Goal: Task Accomplishment & Management: Complete application form

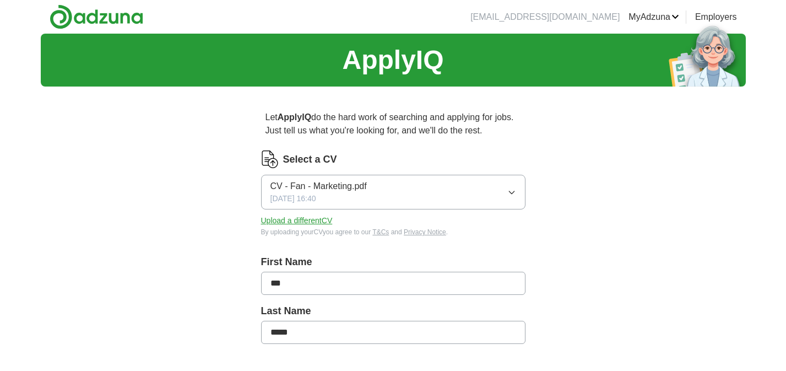
click at [307, 220] on button "Upload a different CV" at bounding box center [297, 221] width 72 height 12
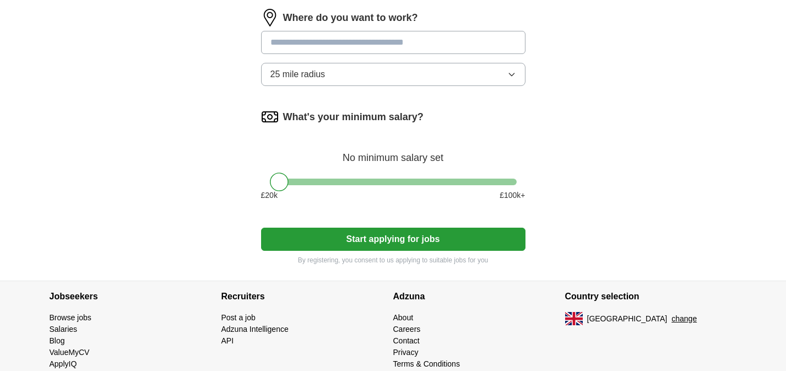
scroll to position [669, 0]
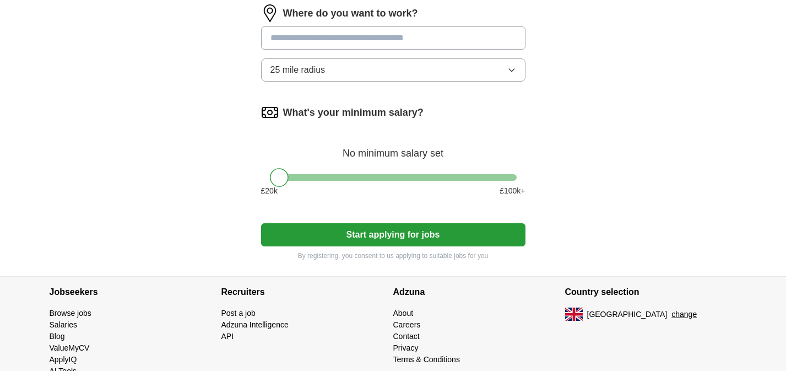
click at [366, 243] on button "Start applying for jobs" at bounding box center [393, 234] width 264 height 23
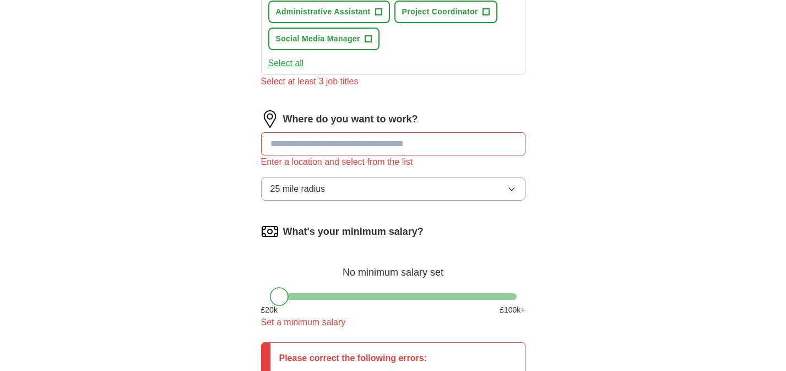
scroll to position [564, 0]
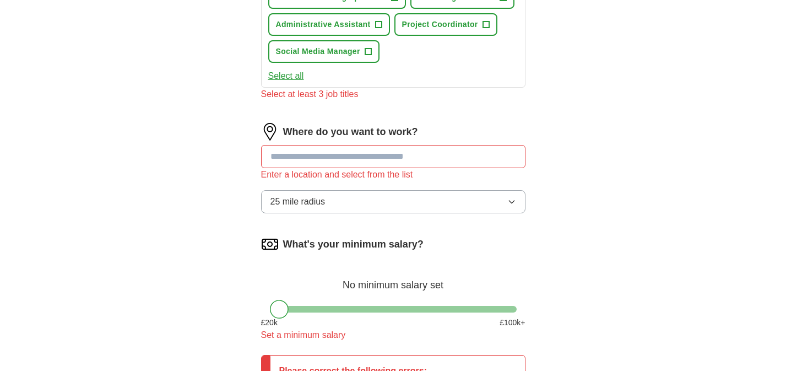
click at [362, 162] on input at bounding box center [393, 156] width 264 height 23
type input "*****"
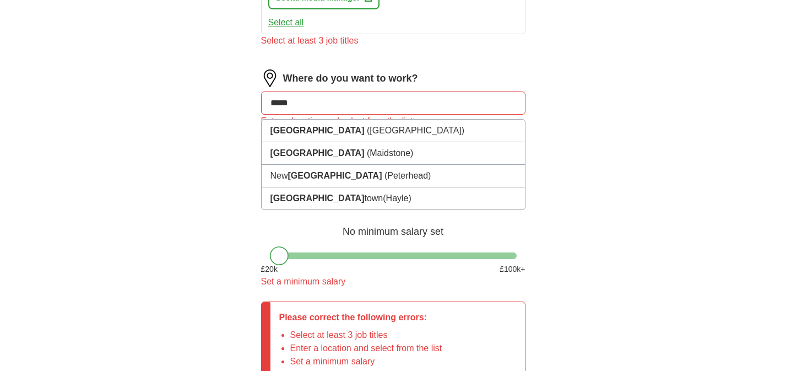
scroll to position [696, 0]
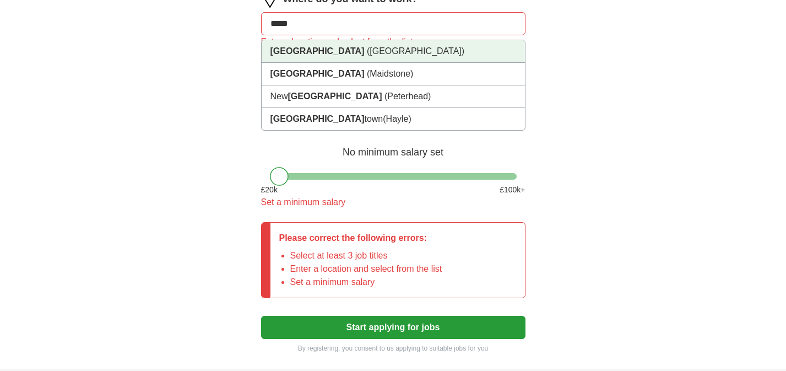
click at [385, 54] on li "[GEOGRAPHIC_DATA] ([GEOGRAPHIC_DATA])" at bounding box center [393, 51] width 263 height 23
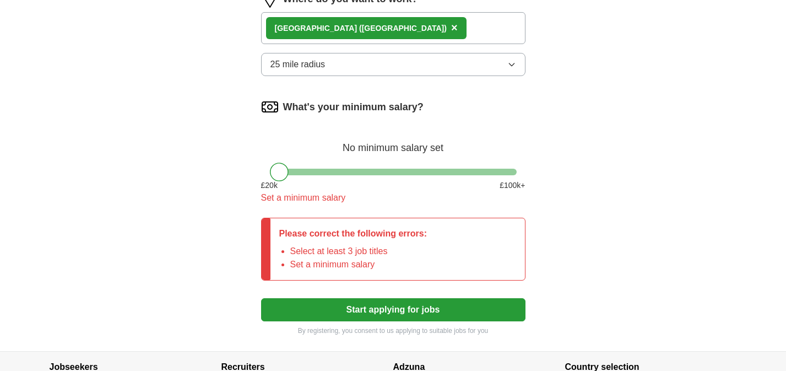
click at [344, 317] on button "Start applying for jobs" at bounding box center [393, 309] width 264 height 23
click at [378, 312] on button "Start applying for jobs" at bounding box center [393, 309] width 264 height 23
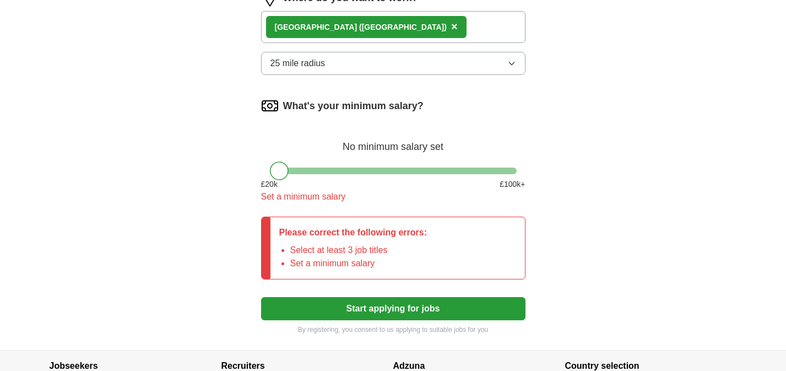
scroll to position [675, 0]
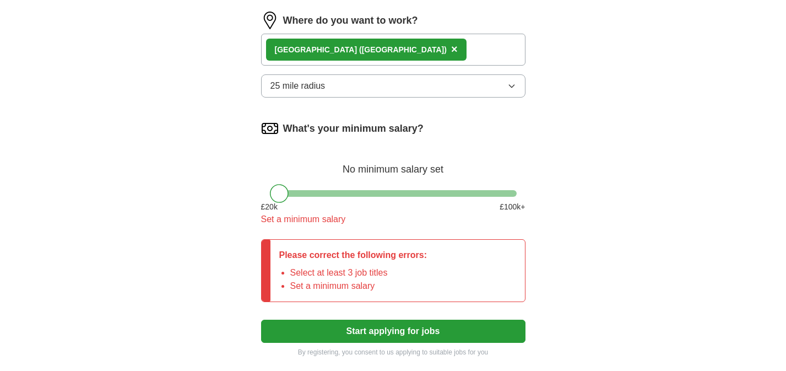
click at [324, 191] on div at bounding box center [393, 193] width 247 height 7
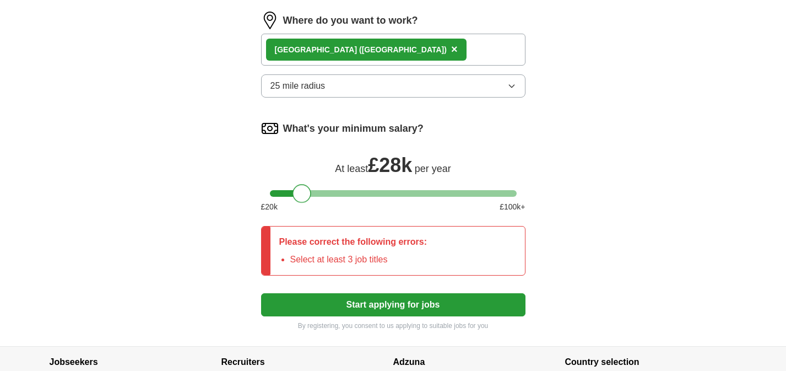
click at [301, 193] on div at bounding box center [393, 193] width 247 height 7
click at [296, 194] on div at bounding box center [301, 193] width 19 height 19
click at [286, 193] on div at bounding box center [393, 193] width 247 height 7
click at [281, 194] on div at bounding box center [287, 193] width 19 height 19
drag, startPoint x: 285, startPoint y: 194, endPoint x: 277, endPoint y: 194, distance: 7.7
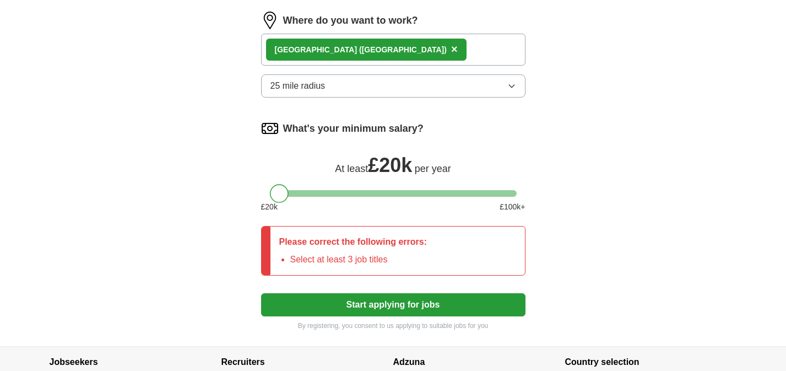
click at [277, 194] on div at bounding box center [279, 193] width 19 height 19
click at [374, 313] on button "Start applying for jobs" at bounding box center [393, 304] width 264 height 23
click at [366, 300] on button "Start applying for jobs" at bounding box center [393, 304] width 264 height 23
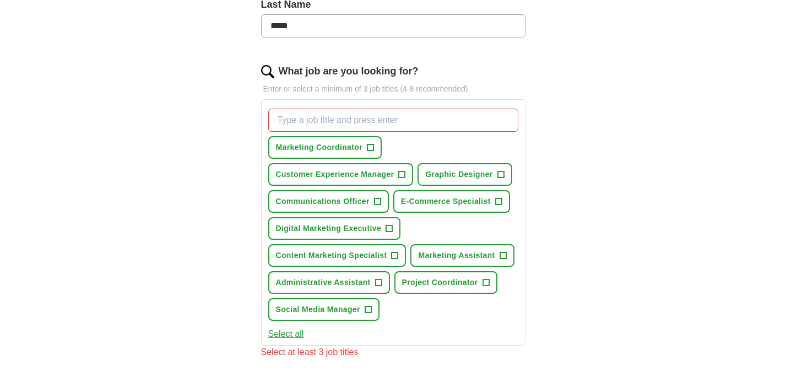
scroll to position [282, 0]
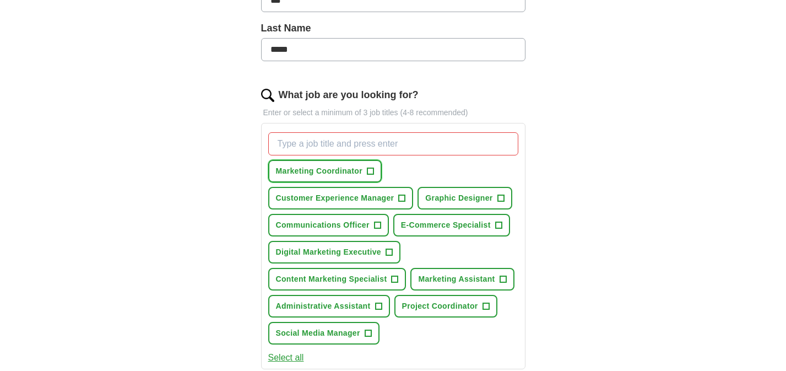
click at [373, 168] on span "+" at bounding box center [370, 171] width 7 height 9
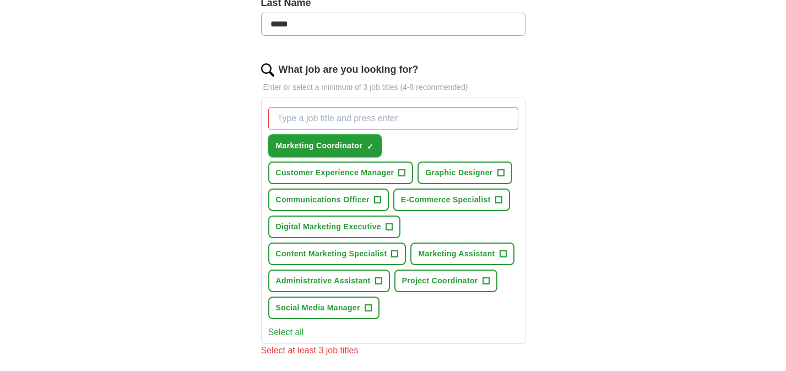
scroll to position [310, 0]
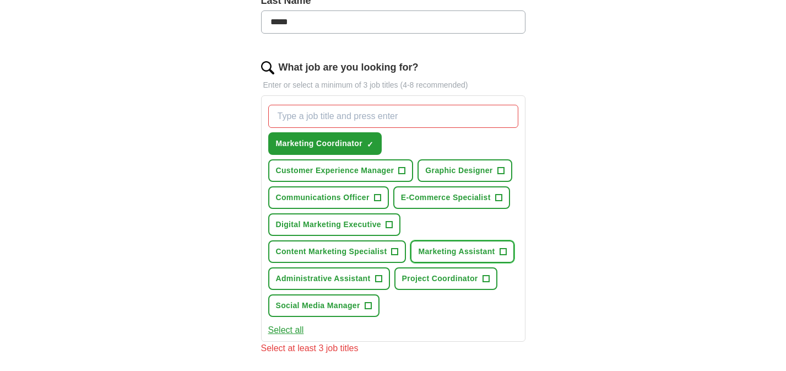
click at [497, 249] on button "Marketing Assistant +" at bounding box center [462, 251] width 104 height 23
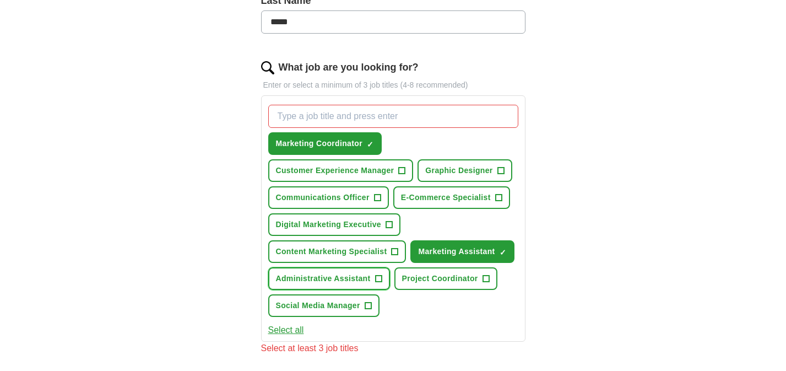
click at [378, 278] on span "+" at bounding box center [378, 278] width 7 height 9
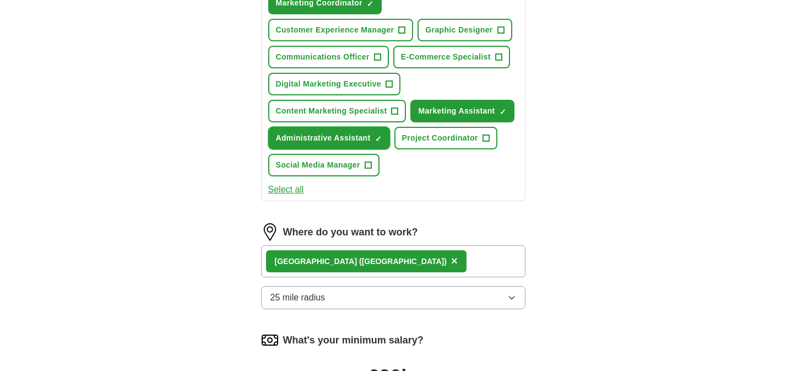
scroll to position [682, 0]
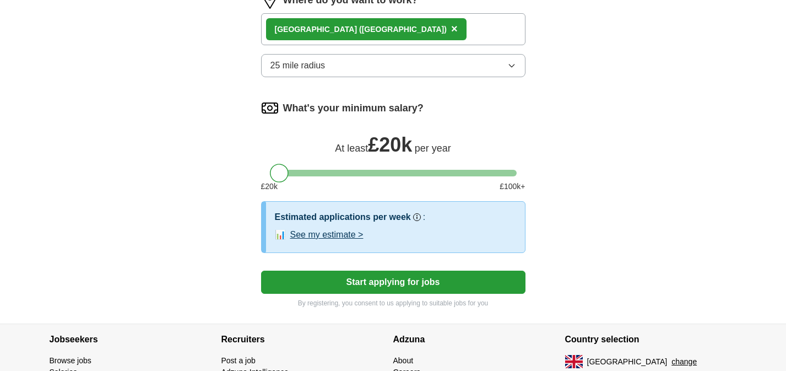
click at [374, 286] on button "Start applying for jobs" at bounding box center [393, 281] width 264 height 23
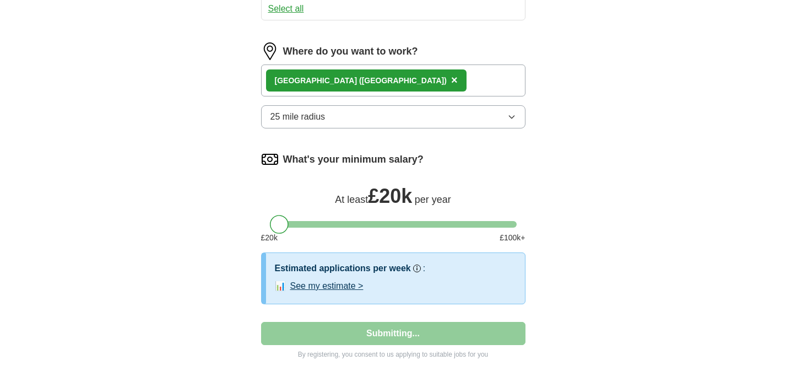
select select "**"
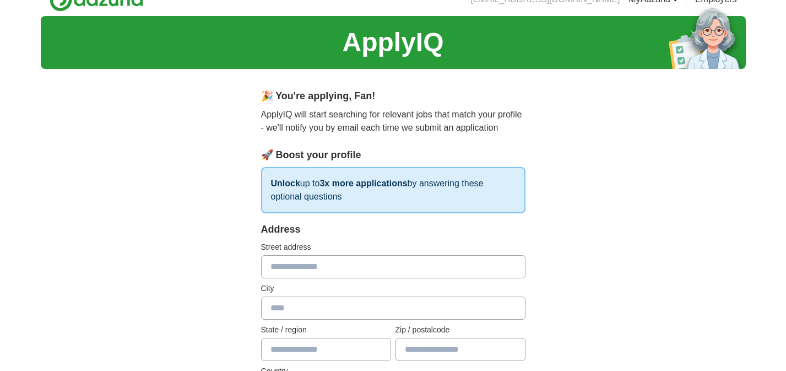
scroll to position [0, 0]
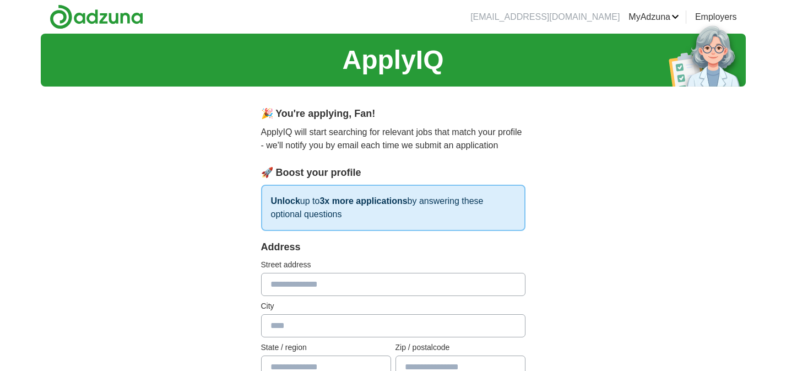
click at [428, 63] on h1 "ApplyIQ" at bounding box center [392, 60] width 101 height 40
click at [575, 14] on li "[EMAIL_ADDRESS][DOMAIN_NAME]" at bounding box center [544, 16] width 149 height 13
click at [107, 10] on img at bounding box center [97, 16] width 94 height 25
